Goal: Navigation & Orientation: Find specific page/section

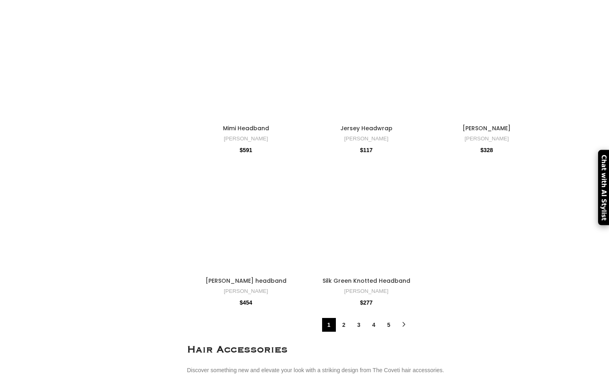
scroll to position [4375, 0]
